Goal: Ask a question

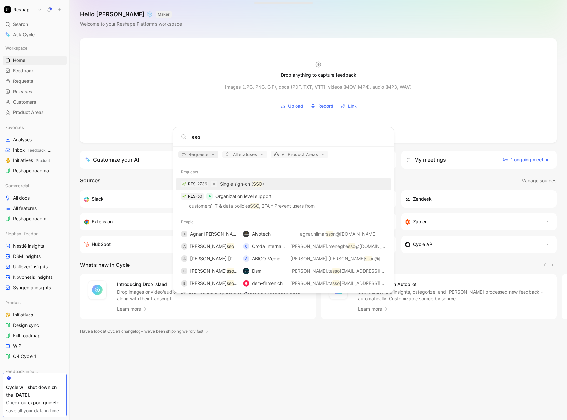
type input "sso"
click at [202, 154] on span "Requests" at bounding box center [198, 155] width 34 height 8
click at [234, 165] on div "Feedback" at bounding box center [211, 166] width 62 height 10
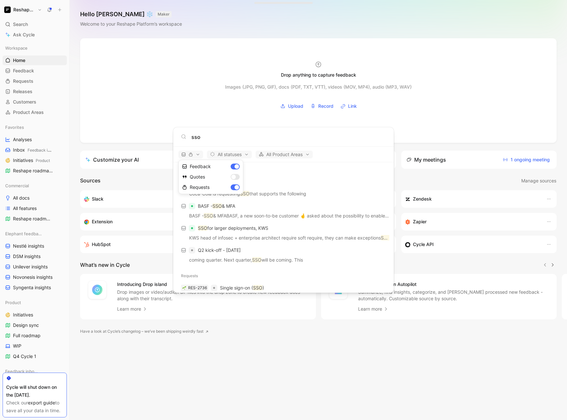
click at [314, 190] on div at bounding box center [283, 210] width 567 height 420
click at [20, 70] on body "Reshape Platform Search ⌘ K Ask Cycle Workspace Home G then H Feedback G then F…" at bounding box center [283, 210] width 567 height 420
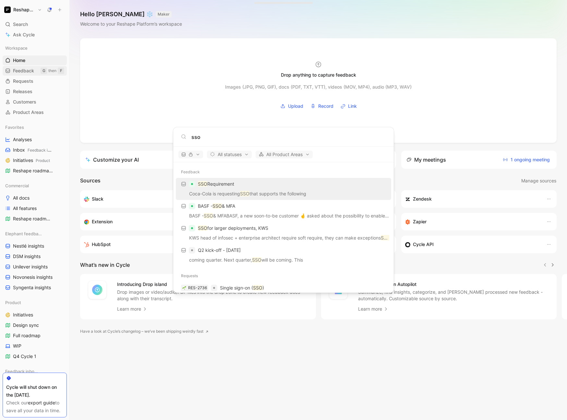
click at [26, 70] on span "Feedback" at bounding box center [23, 70] width 21 height 6
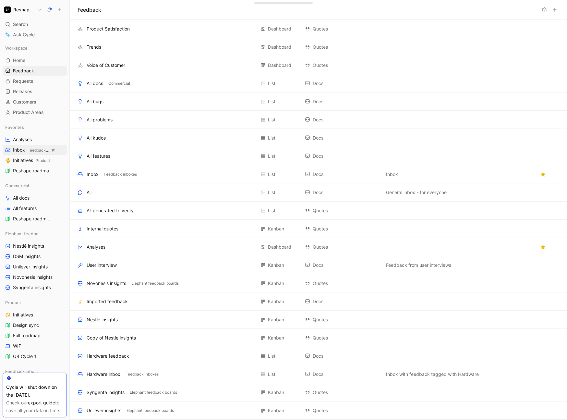
click at [23, 151] on span "Inbox Feedback inboxes" at bounding box center [31, 150] width 37 height 7
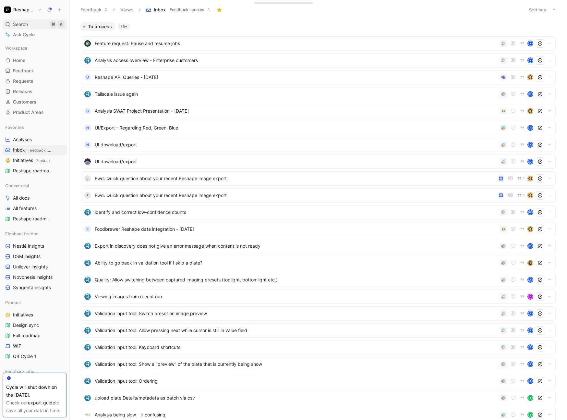
click at [30, 25] on div "Search ⌘ K" at bounding box center [35, 24] width 64 height 10
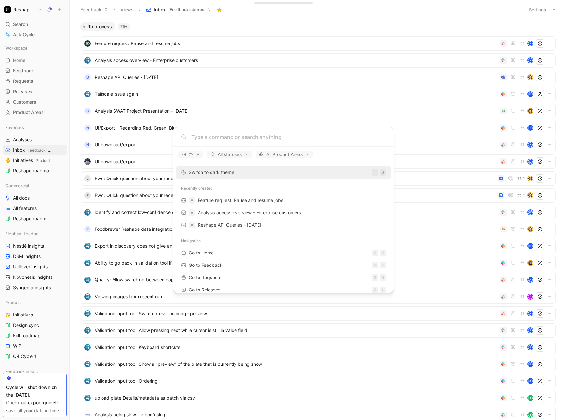
click at [26, 35] on body "Reshape Platform Search ⌘ K Ask Cycle Workspace Home G then H Feedback G then F…" at bounding box center [283, 210] width 567 height 420
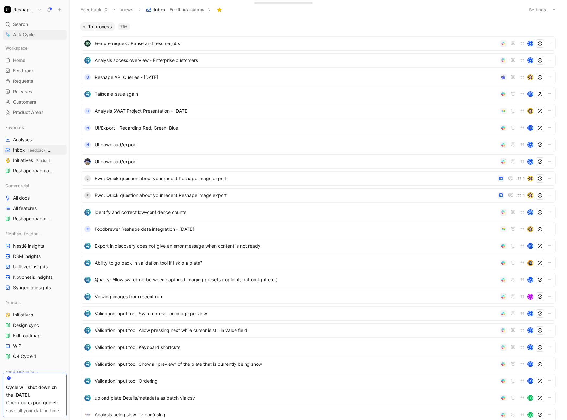
click at [23, 32] on span "Ask Cycle" at bounding box center [24, 35] width 22 height 8
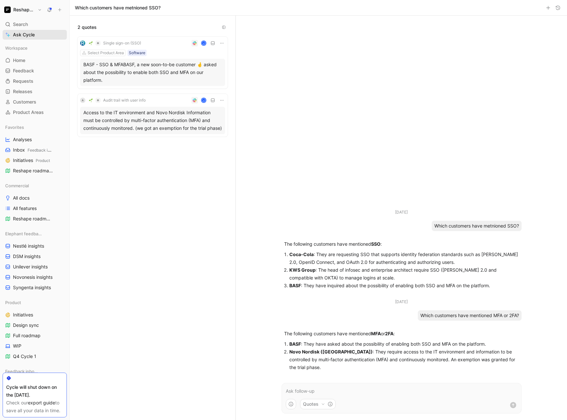
click at [37, 36] on link "Ask Cycle" at bounding box center [35, 35] width 64 height 10
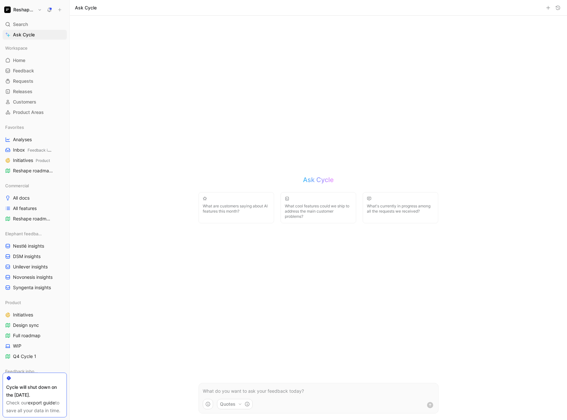
click at [288, 389] on p at bounding box center [319, 391] width 232 height 8
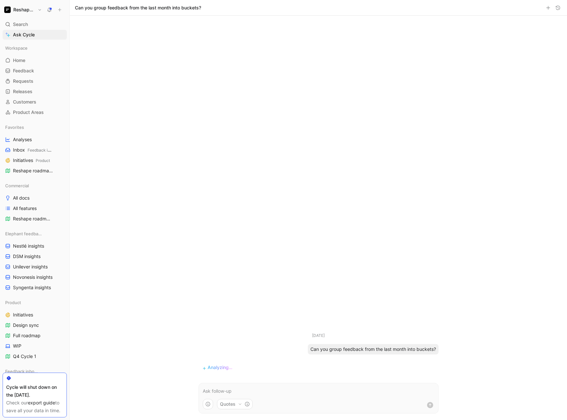
click at [239, 404] on icon "button" at bounding box center [240, 404] width 4 height 4
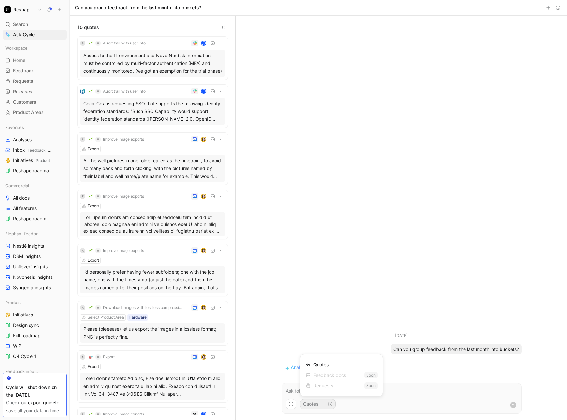
click at [324, 286] on html "Reshape Platform Search ⌘ K Ask Cycle Workspace Home G then H Feedback G then F…" at bounding box center [283, 210] width 567 height 420
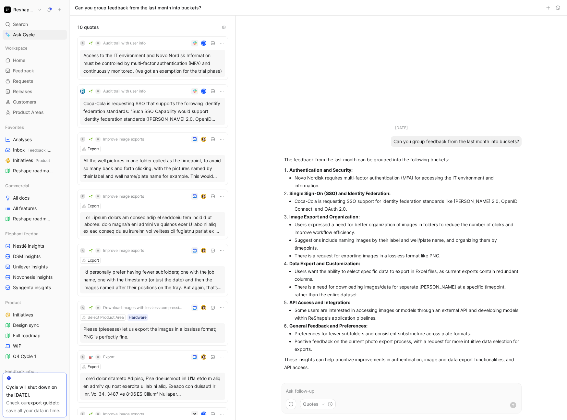
click at [37, 401] on link "export guide" at bounding box center [41, 403] width 27 height 6
click at [59, 9] on use at bounding box center [59, 9] width 3 height 3
click at [32, 69] on span "Feedback" at bounding box center [23, 70] width 21 height 6
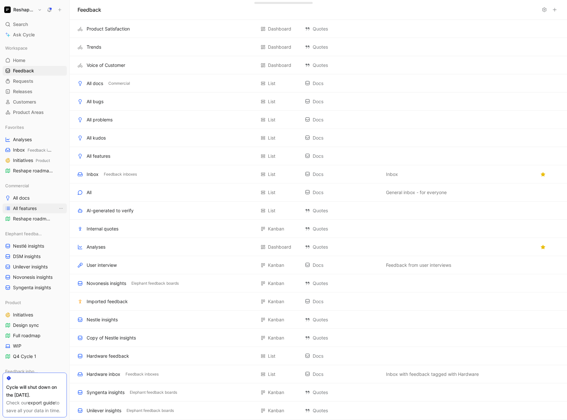
click at [26, 207] on span "All features" at bounding box center [25, 208] width 24 height 6
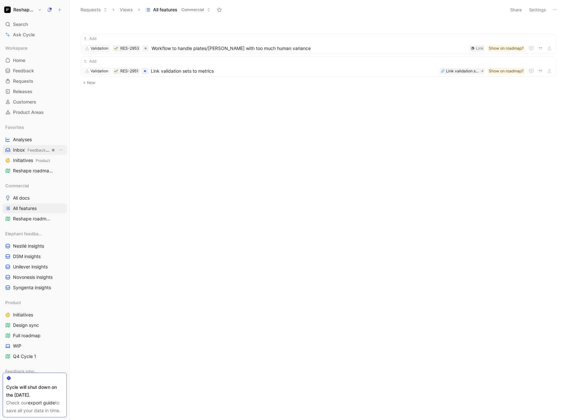
click at [26, 148] on span "Inbox Feedback inboxes" at bounding box center [31, 150] width 37 height 7
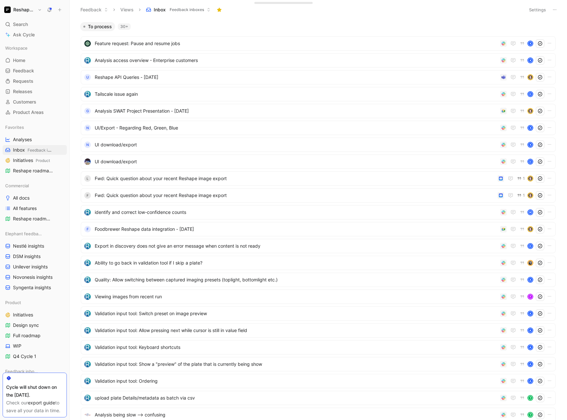
click at [542, 13] on button "Settings" at bounding box center [537, 9] width 23 height 9
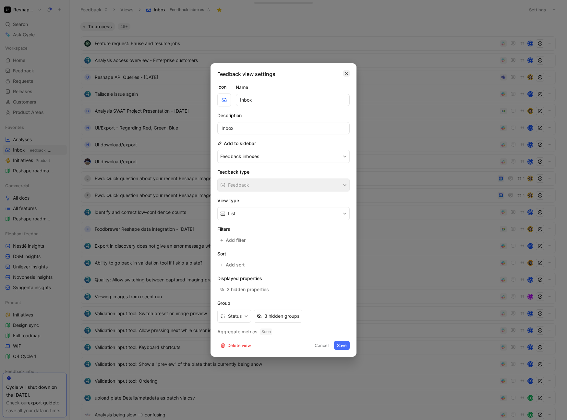
click at [347, 73] on icon "button" at bounding box center [346, 73] width 4 height 5
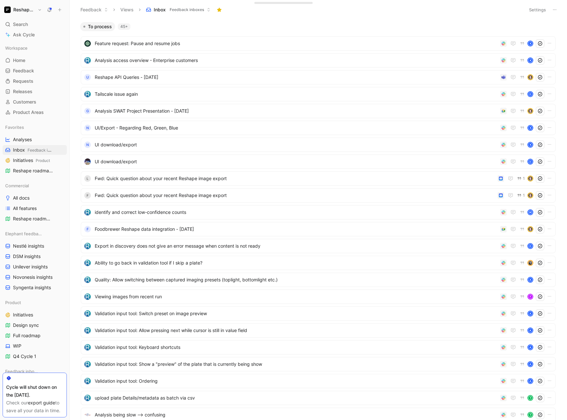
click at [555, 11] on icon at bounding box center [554, 9] width 5 height 5
click at [527, 31] on span "Export in CSV" at bounding box center [522, 33] width 29 height 6
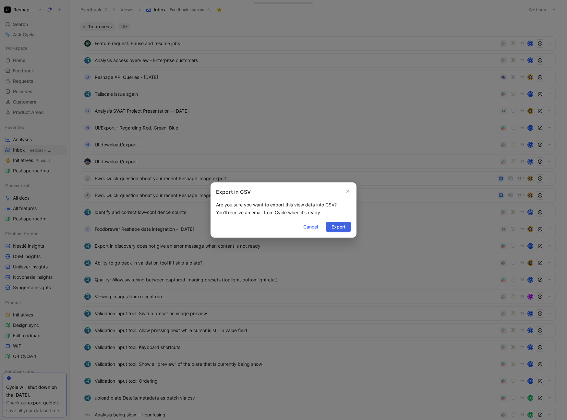
click at [334, 228] on span "Export" at bounding box center [338, 227] width 14 height 8
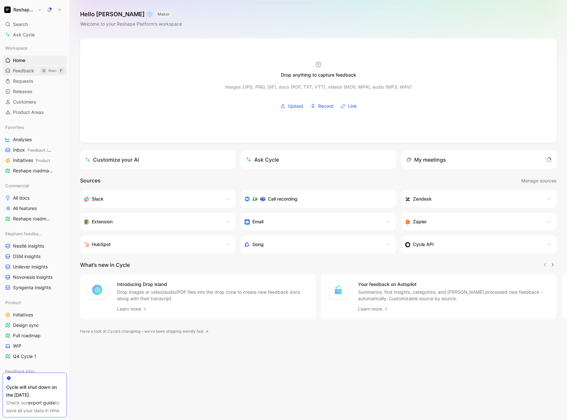
click at [31, 73] on span "Feedback" at bounding box center [23, 70] width 21 height 6
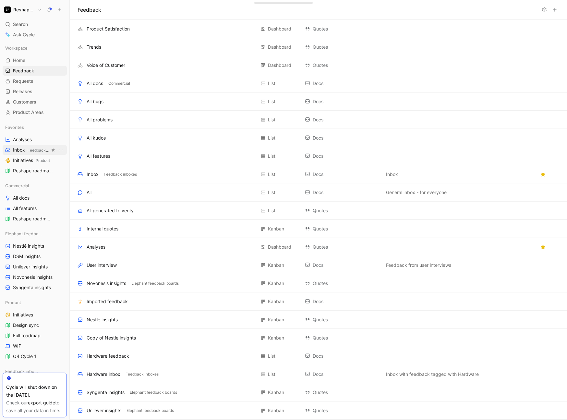
click at [27, 151] on span "Inbox Feedback inboxes" at bounding box center [31, 150] width 37 height 7
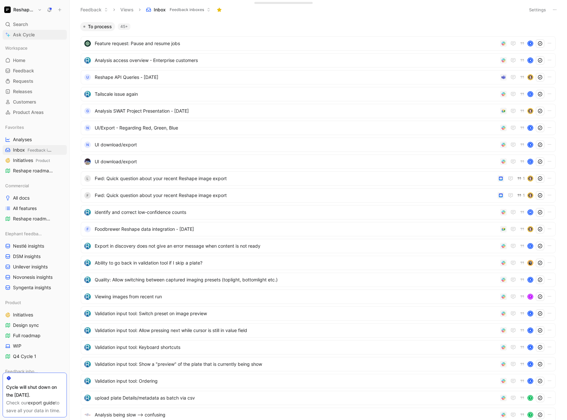
click at [35, 34] on link "Ask Cycle" at bounding box center [35, 35] width 64 height 10
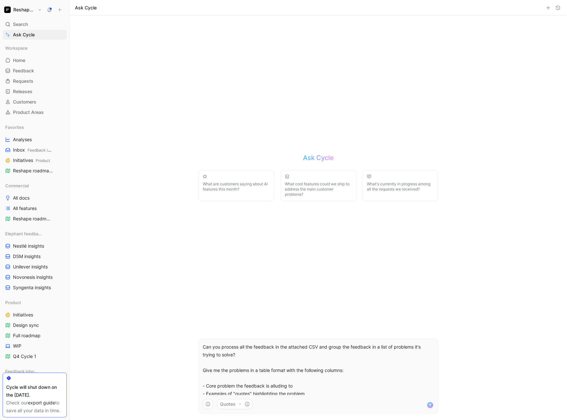
click at [278, 344] on p "Can you process all the feedback in the attached CSV and group the feedback in …" at bounding box center [319, 351] width 232 height 16
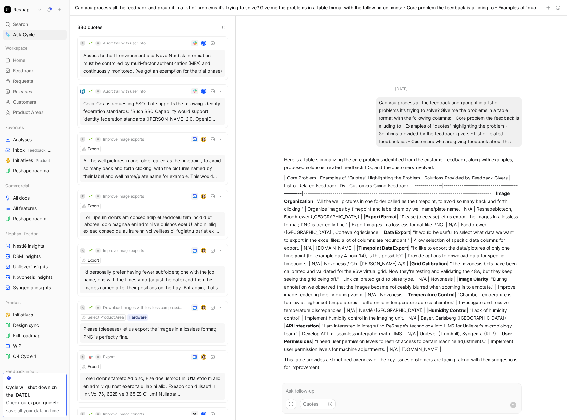
click at [117, 42] on span "Audit trail with user info" at bounding box center [124, 43] width 42 height 5
click at [210, 58] on div "Access to the IT environment and Novo Nordisk Information must be controlled by…" at bounding box center [152, 63] width 139 height 23
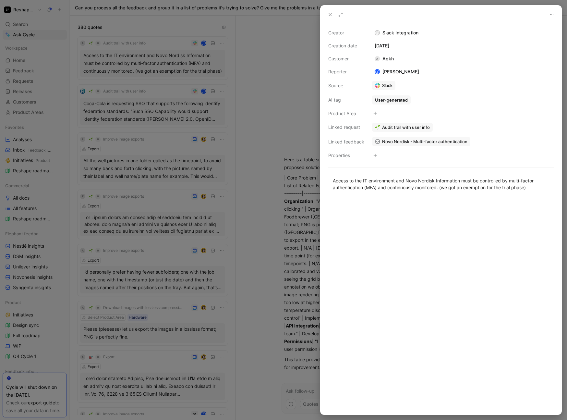
click at [402, 128] on span "Audit trail with user info" at bounding box center [406, 127] width 48 height 6
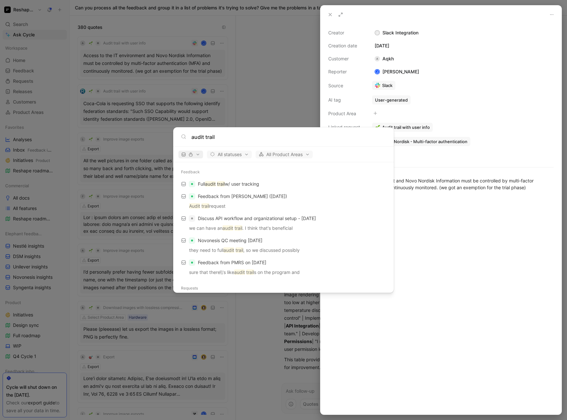
type input "audit trail"
click at [197, 153] on span "button" at bounding box center [190, 154] width 19 height 5
click at [236, 165] on div "Feedback" at bounding box center [211, 166] width 62 height 10
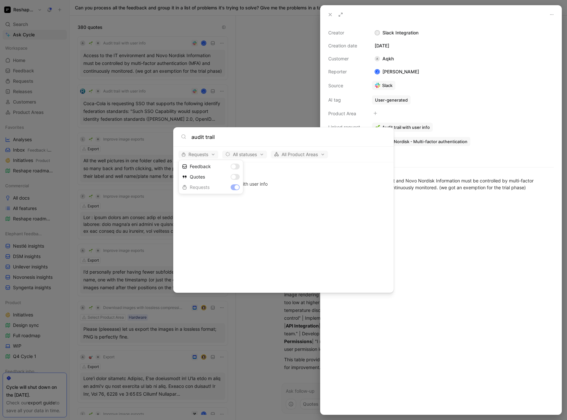
click at [289, 191] on div at bounding box center [283, 210] width 567 height 420
click at [250, 181] on p "Audit trail with user info" at bounding box center [243, 184] width 48 height 8
